Goal: Task Accomplishment & Management: Use online tool/utility

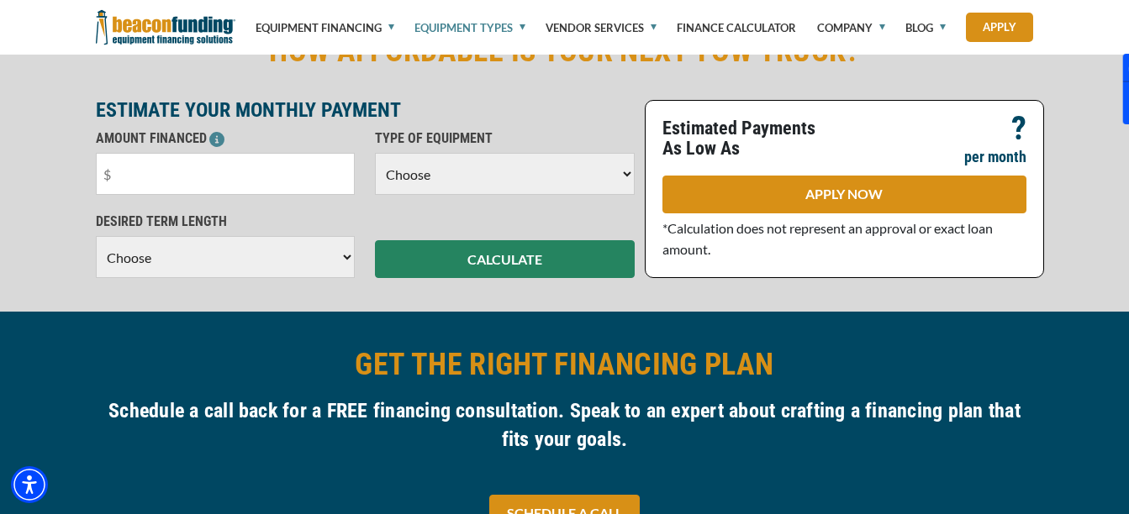
scroll to position [504, 0]
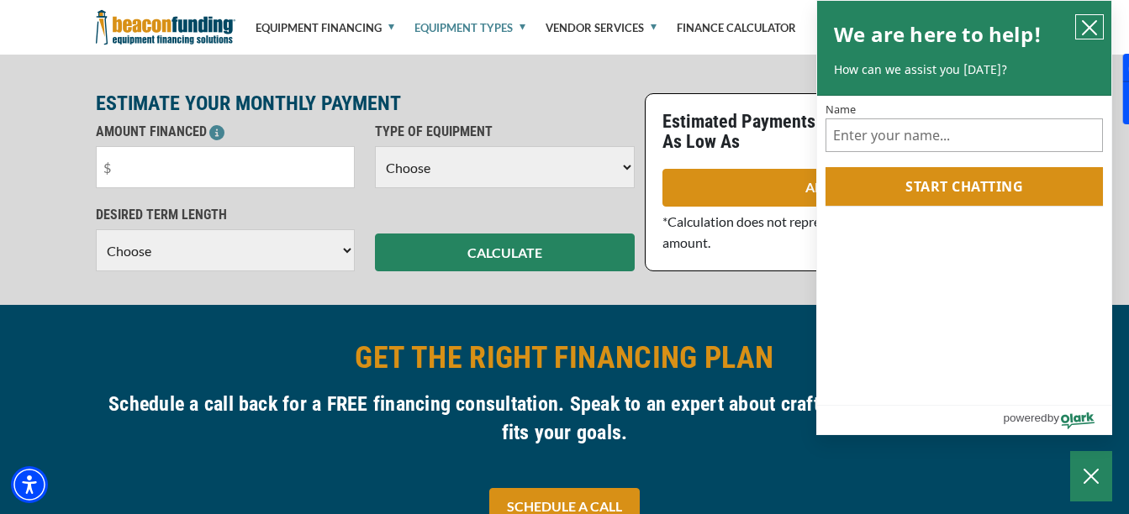
click at [1092, 26] on icon "close chatbox" at bounding box center [1089, 27] width 13 height 13
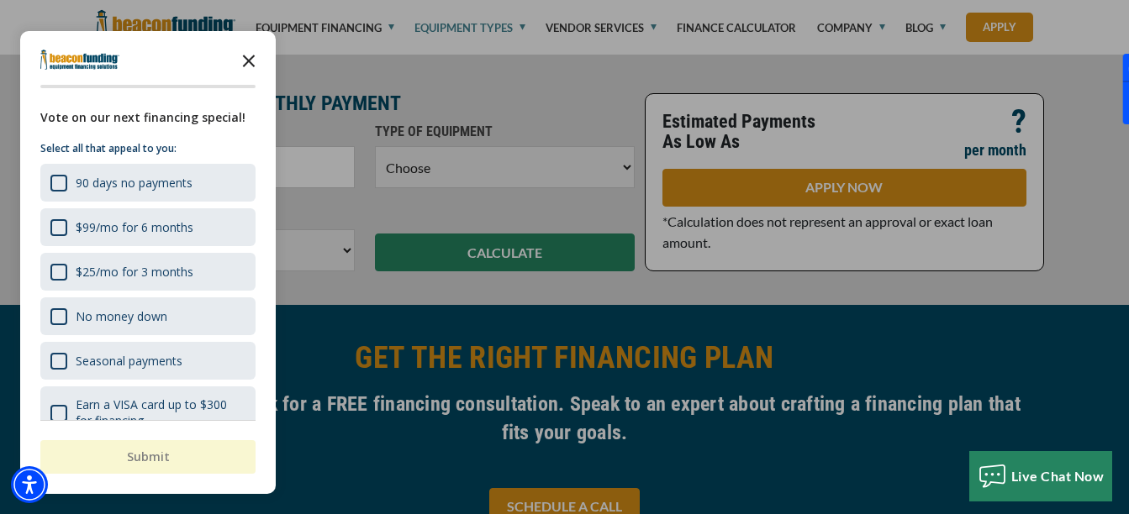
click at [244, 62] on icon "Close the survey" at bounding box center [249, 60] width 34 height 34
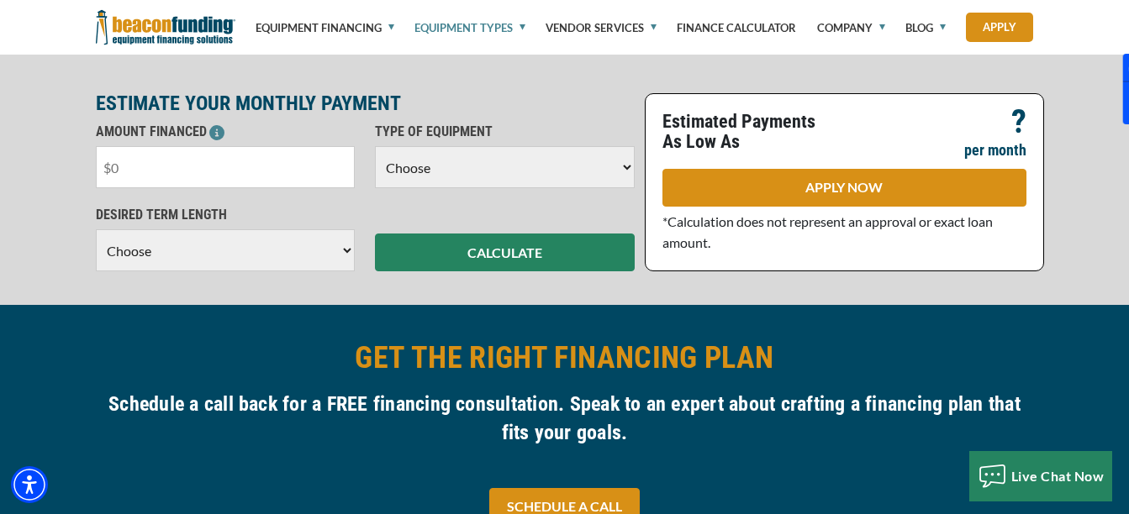
click at [244, 156] on input "text" at bounding box center [226, 167] width 260 height 42
type input "$25,000"
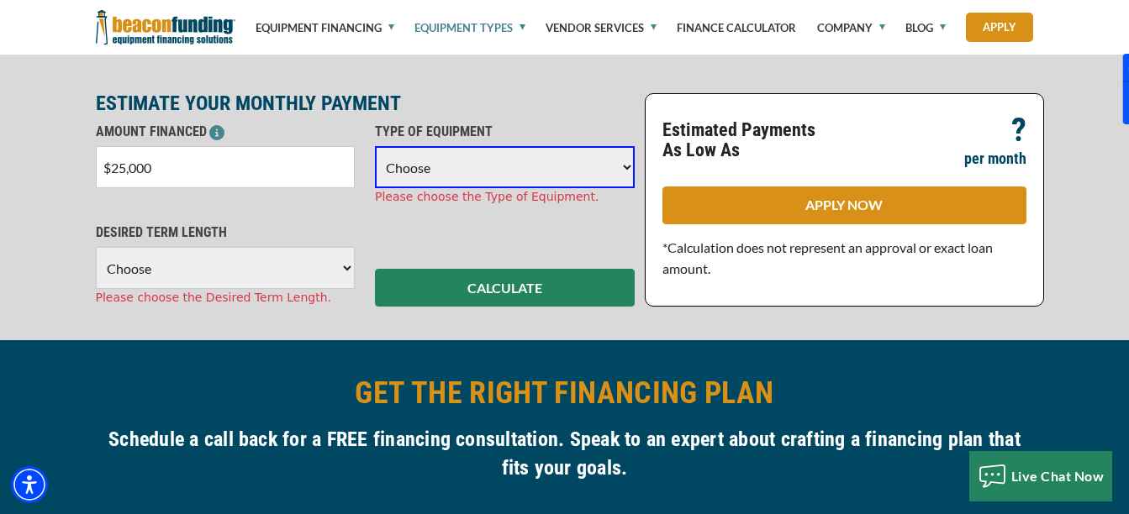
click at [502, 166] on select "Choose Backhoe Boom/Bucket Truck Chipper Commercial Mower Crane DTG/DTF Printin…" at bounding box center [505, 167] width 260 height 42
select select "22"
click at [375, 146] on select "Choose Backhoe Boom/Bucket Truck Chipper Commercial Mower Crane DTG/DTF Printin…" at bounding box center [505, 167] width 260 height 42
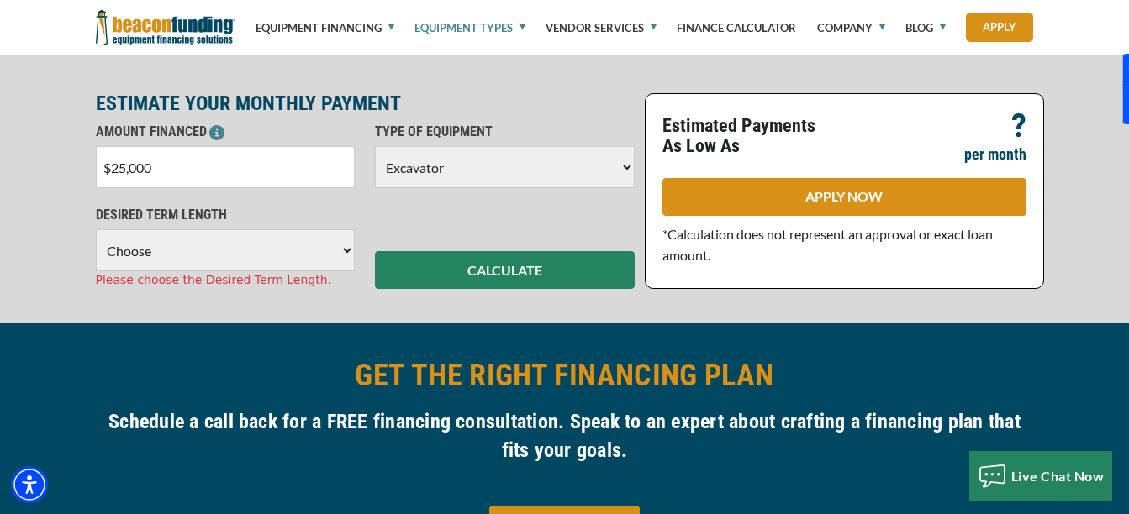
click at [287, 245] on select "Choose 36 Months 48 Months 60 Months" at bounding box center [226, 250] width 260 height 42
select select "60"
click at [96, 229] on select "Choose 36 Months 48 Months 60 Months" at bounding box center [226, 250] width 260 height 42
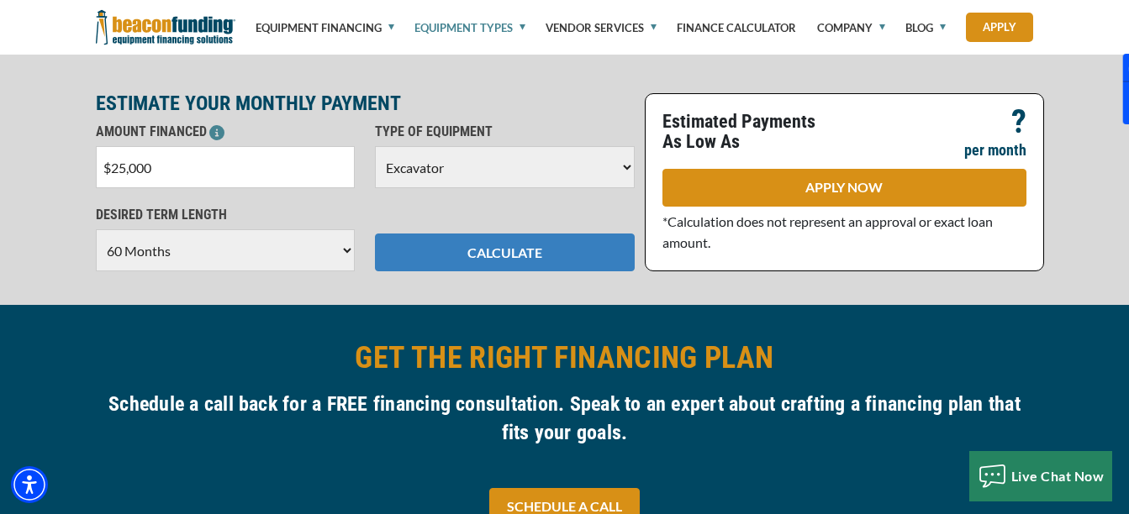
click at [509, 255] on button "CALCULATE" at bounding box center [505, 253] width 260 height 38
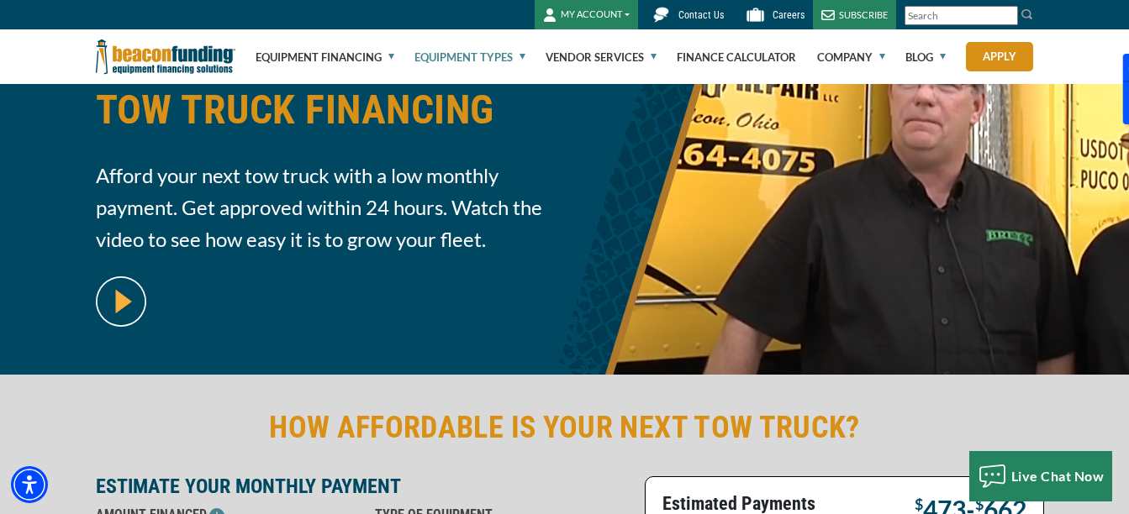
scroll to position [0, 0]
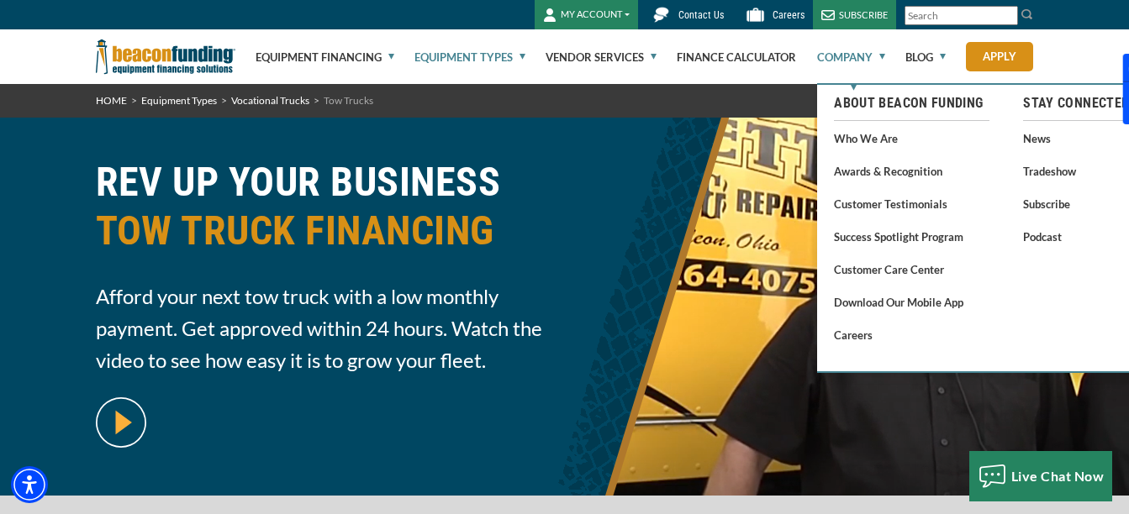
click at [854, 58] on link "Company" at bounding box center [851, 57] width 68 height 54
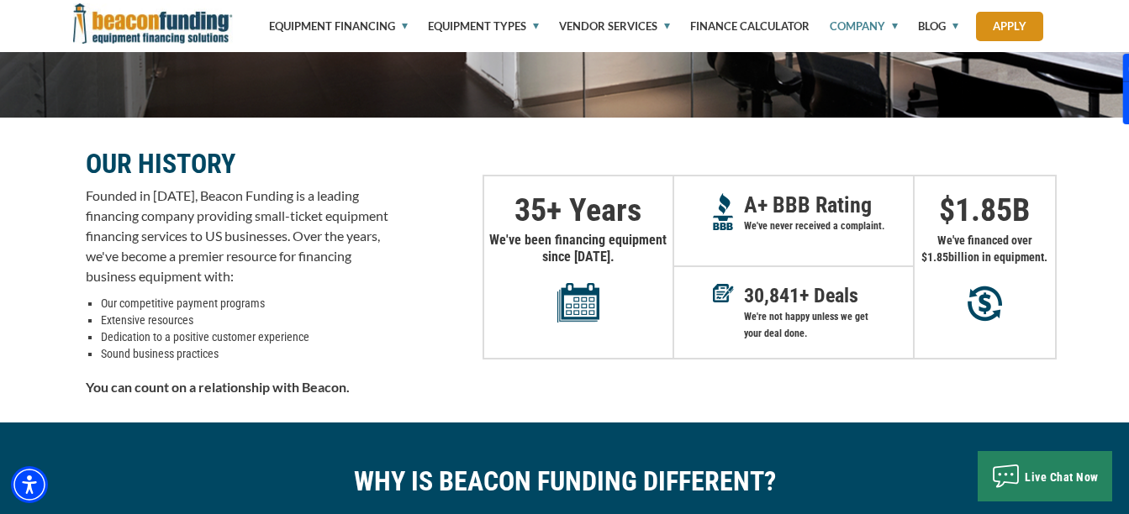
scroll to position [168, 0]
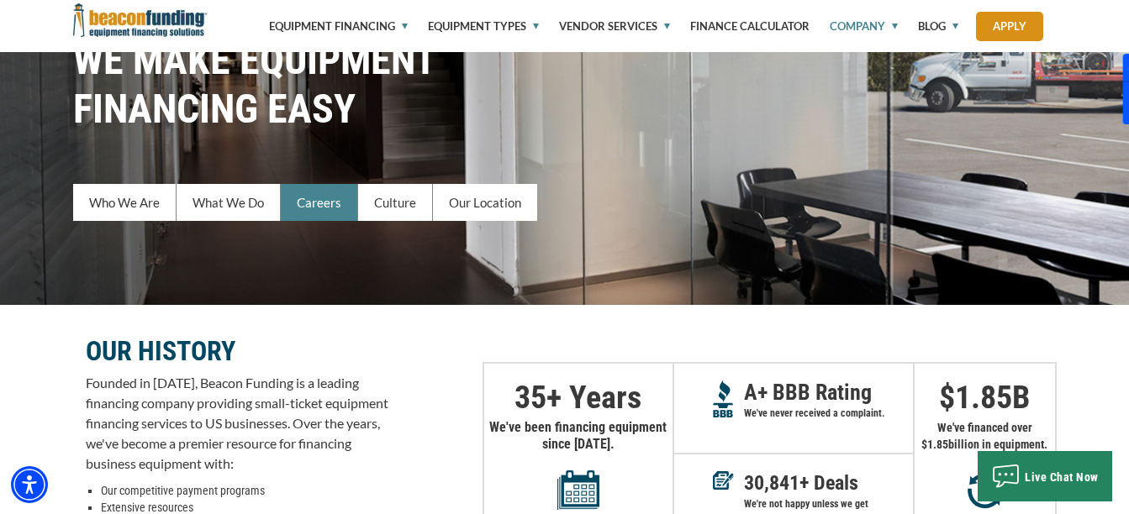
click at [324, 205] on link "Careers" at bounding box center [319, 202] width 77 height 37
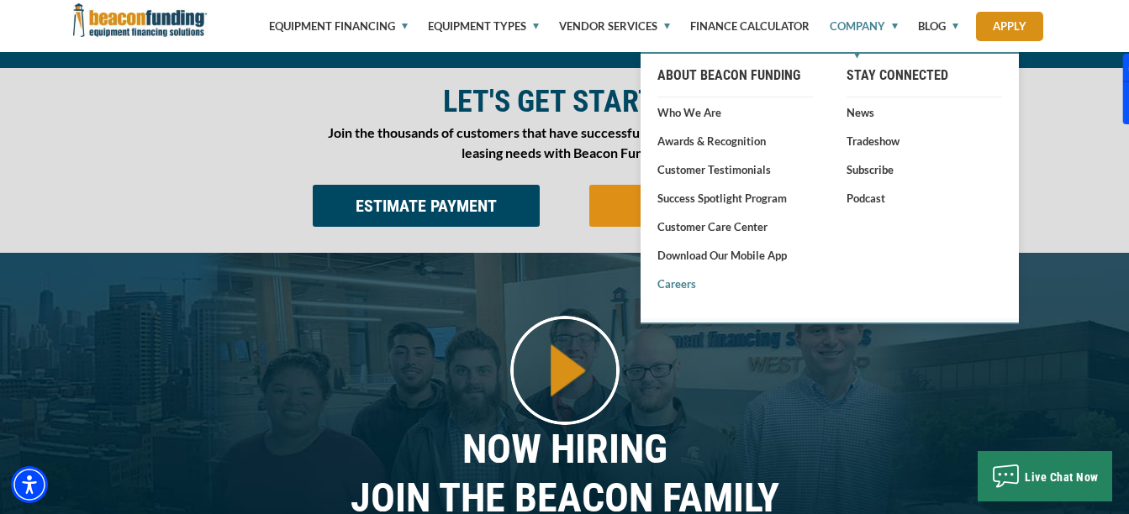
click at [670, 287] on link "Careers" at bounding box center [734, 284] width 155 height 17
